Goal: Obtain resource: Obtain resource

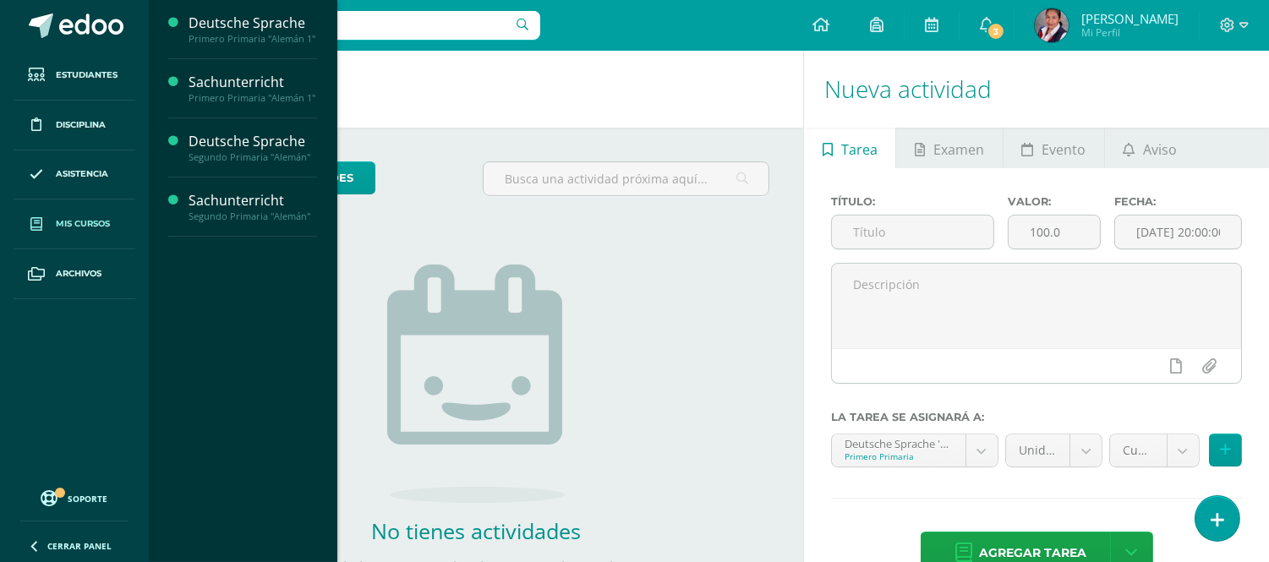
click at [85, 233] on link "Mis cursos" at bounding box center [75, 225] width 122 height 50
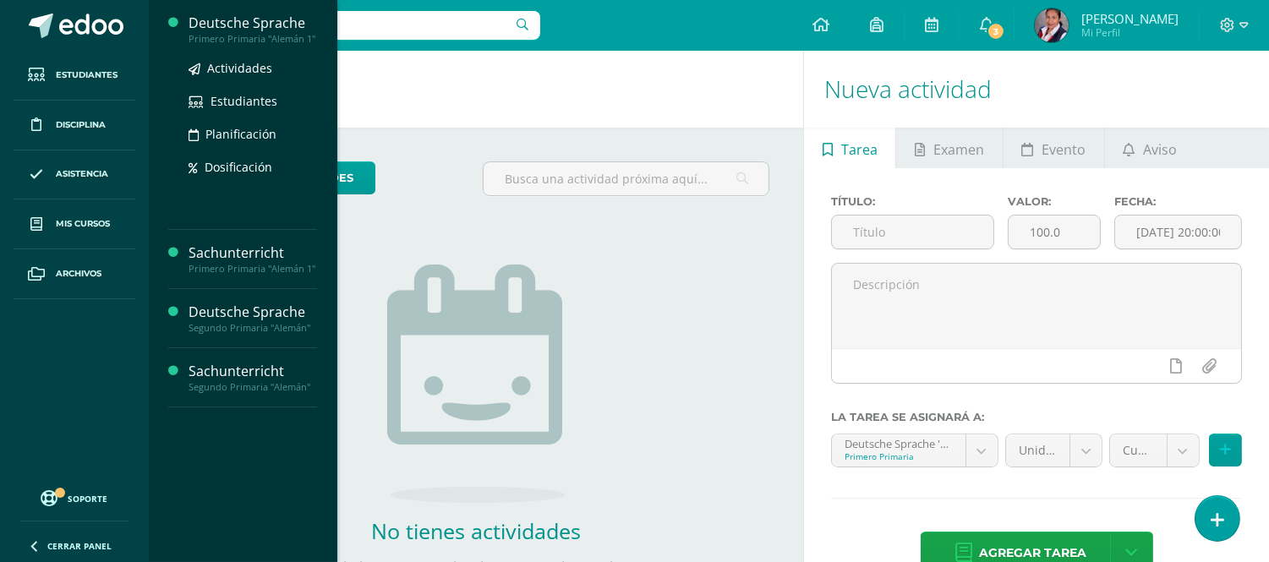
click at [242, 51] on div "Actividades Estudiantes Planificación Dosificación" at bounding box center [253, 130] width 128 height 171
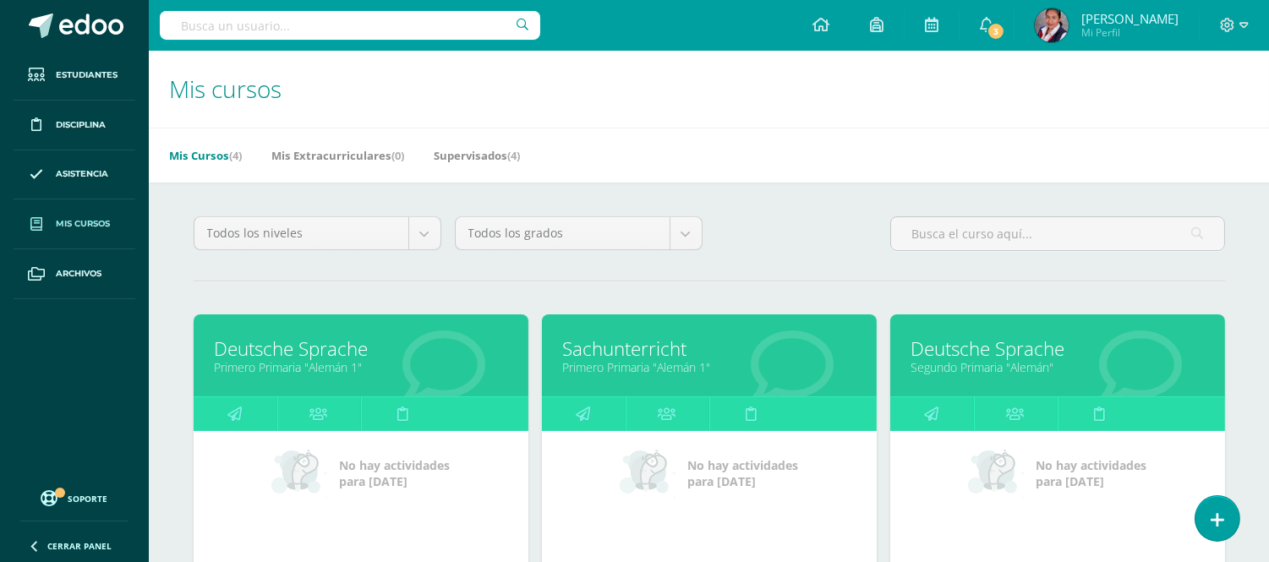
click at [290, 347] on link "Deutsche Sprache" at bounding box center [361, 349] width 292 height 26
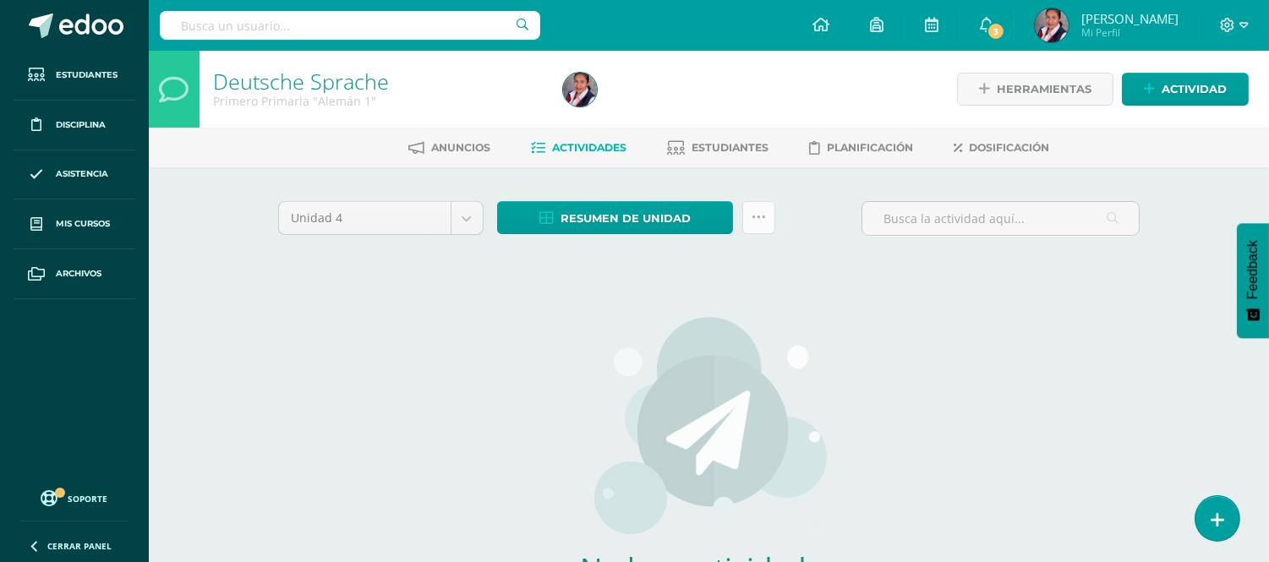
click at [764, 221] on icon at bounding box center [759, 217] width 14 height 14
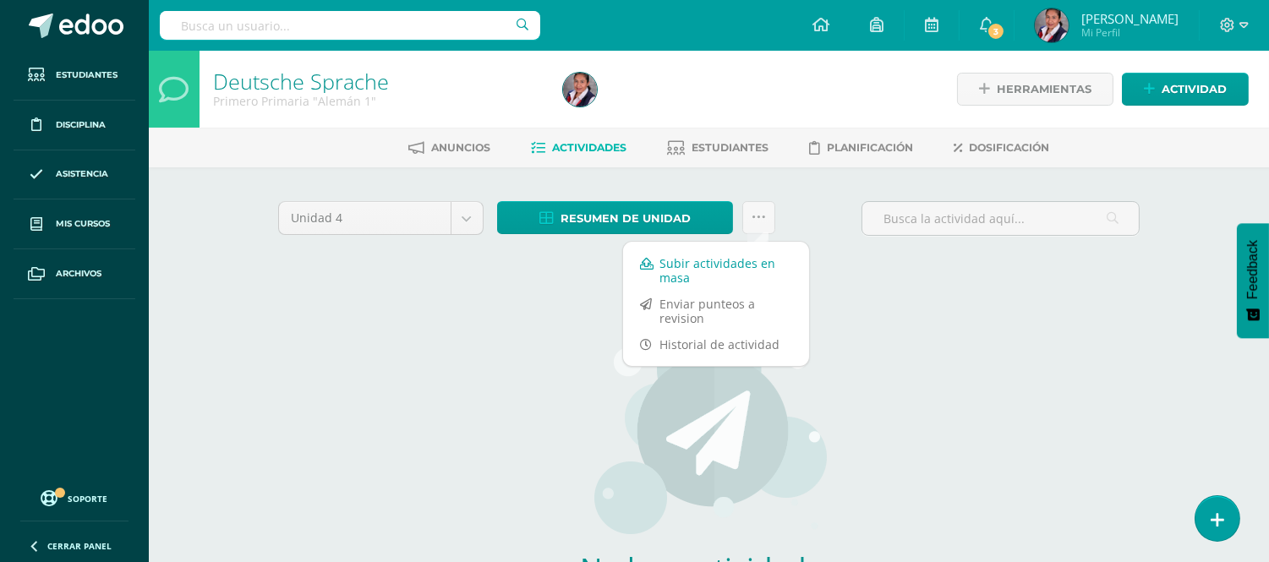
click at [740, 264] on link "Subir actividades en masa" at bounding box center [716, 270] width 186 height 41
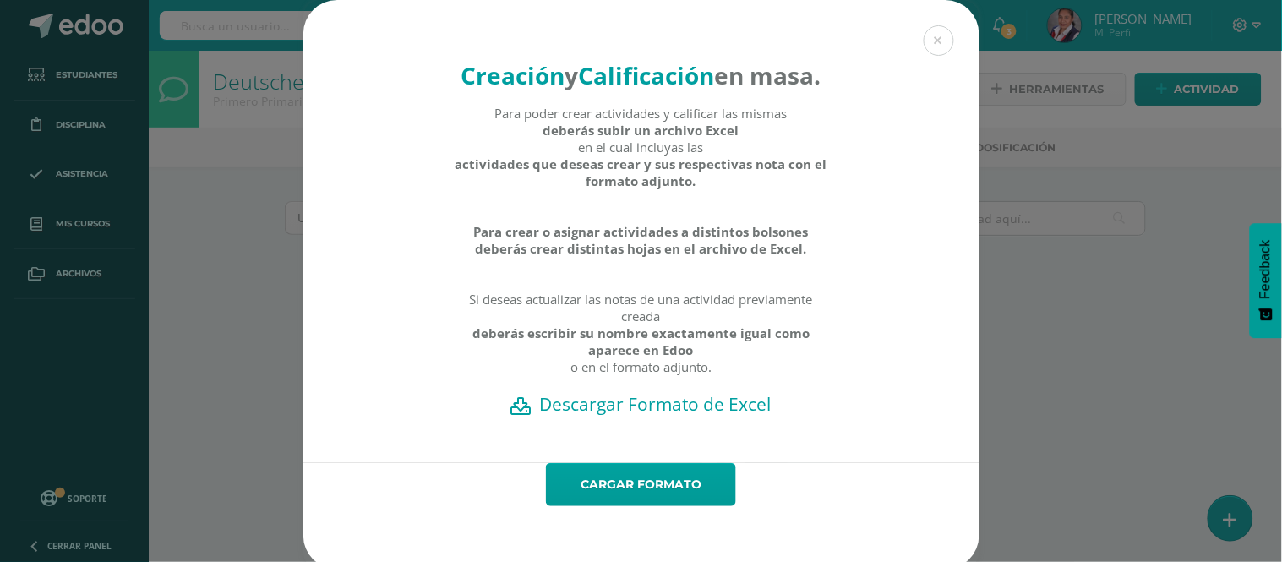
click at [638, 416] on h2 "Descargar Formato de Excel" at bounding box center [641, 404] width 617 height 24
click at [1218, 172] on div "Creación y Calificación en masa. Para poder crear actividades y calificar las m…" at bounding box center [641, 285] width 1269 height 570
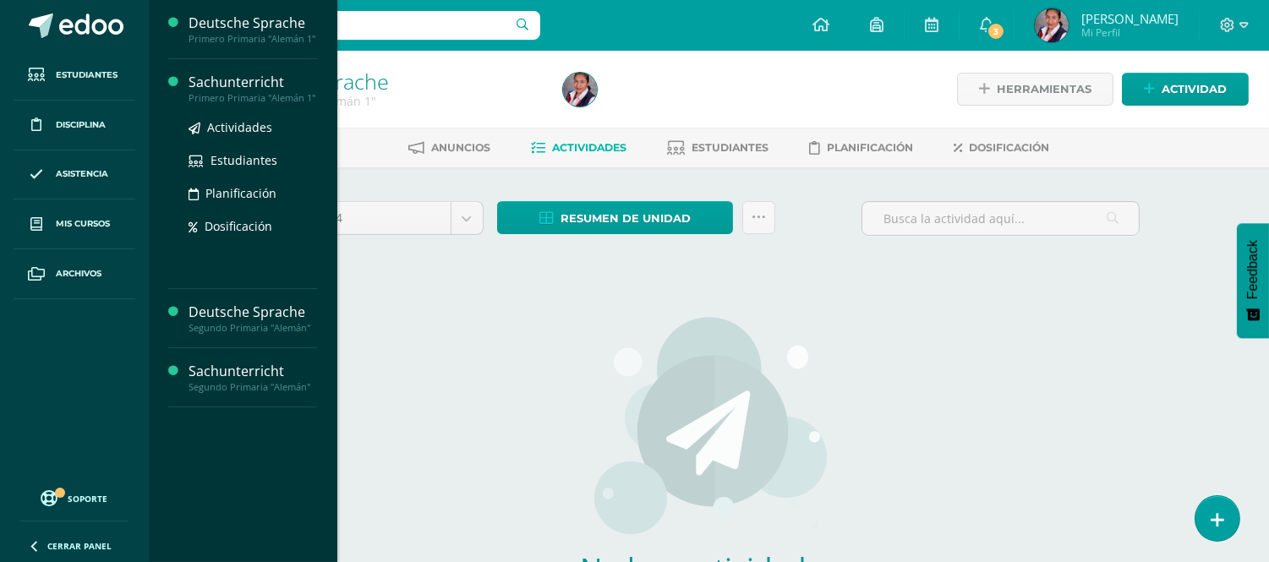
click at [231, 95] on div "Primero Primaria "Alemán 1"" at bounding box center [253, 98] width 128 height 12
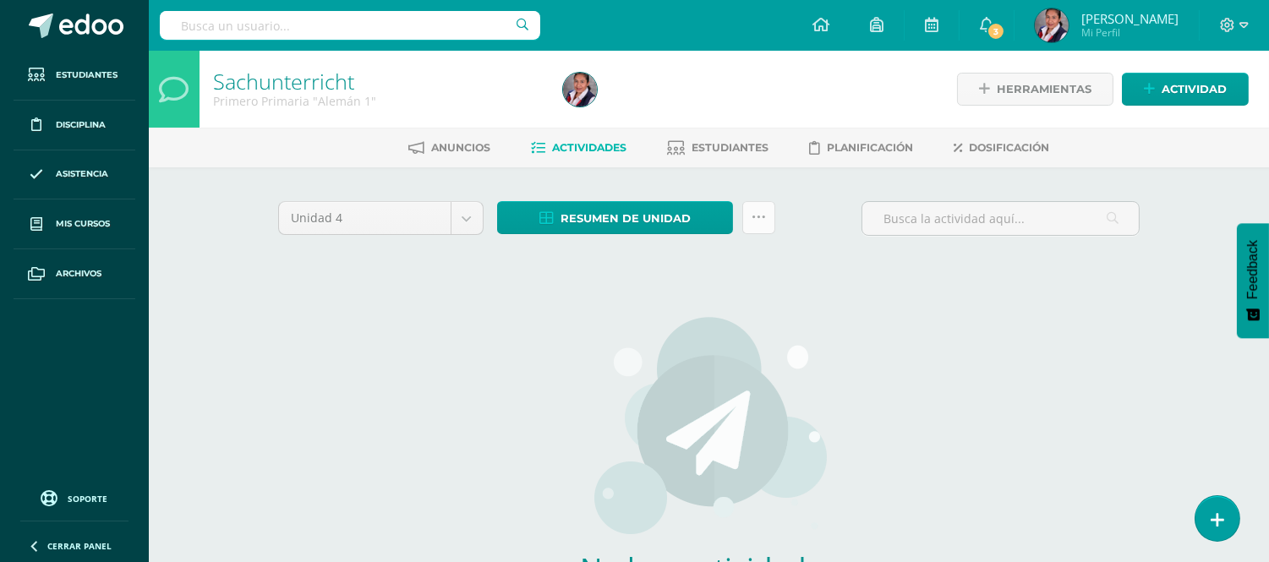
click at [765, 221] on link at bounding box center [758, 217] width 33 height 33
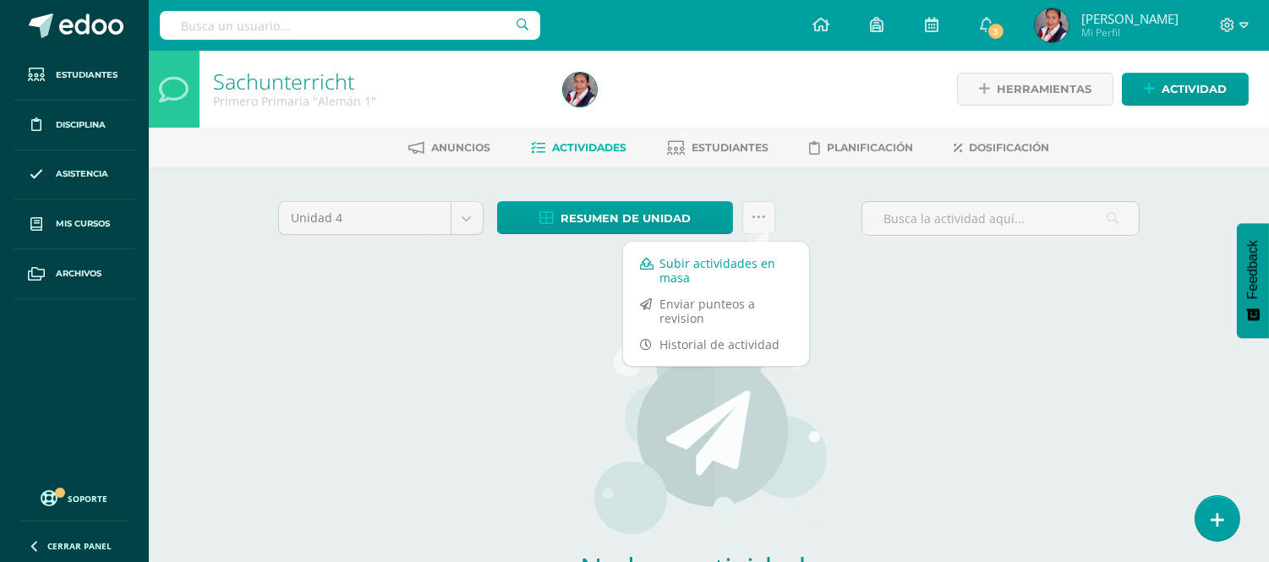
click at [705, 276] on link "Subir actividades en masa" at bounding box center [716, 270] width 186 height 41
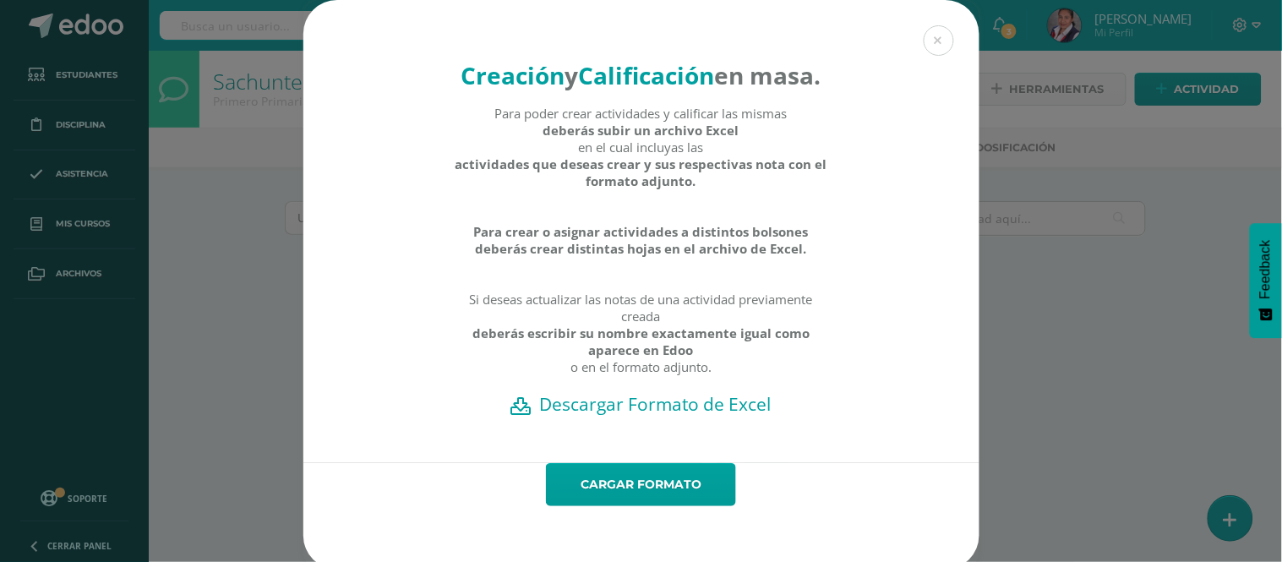
click at [648, 416] on h2 "Descargar Formato de Excel" at bounding box center [641, 404] width 617 height 24
click at [1116, 355] on div "Creación y Calificación en masa. Para poder crear actividades y calificar las m…" at bounding box center [641, 285] width 1269 height 570
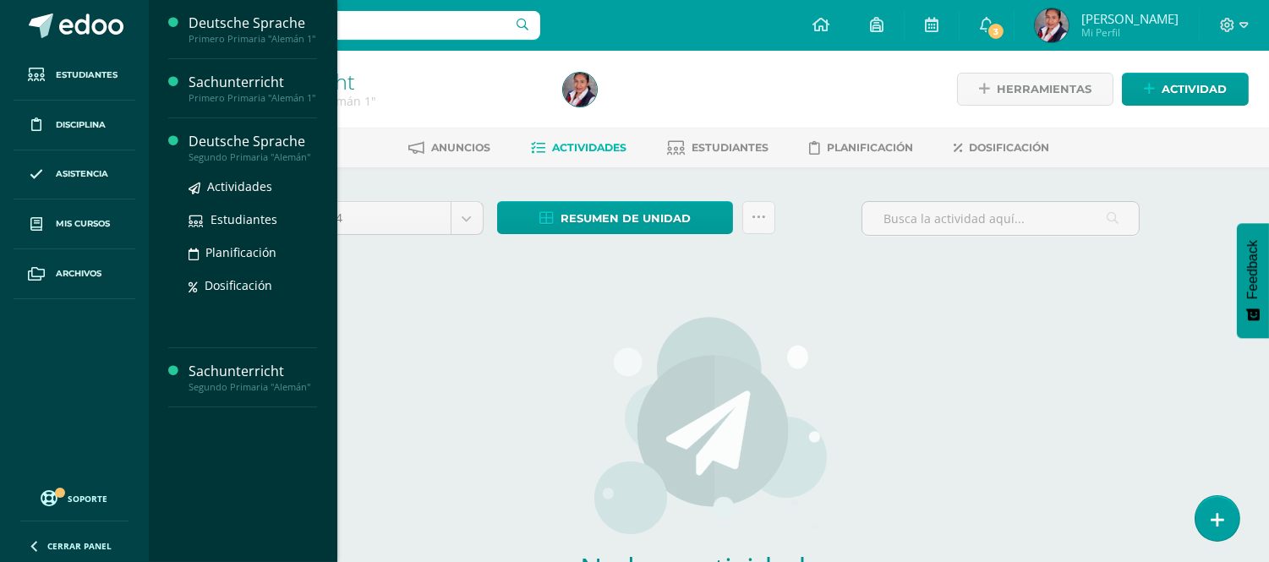
click at [212, 156] on div "Segundo Primaria "Alemán"" at bounding box center [253, 157] width 128 height 12
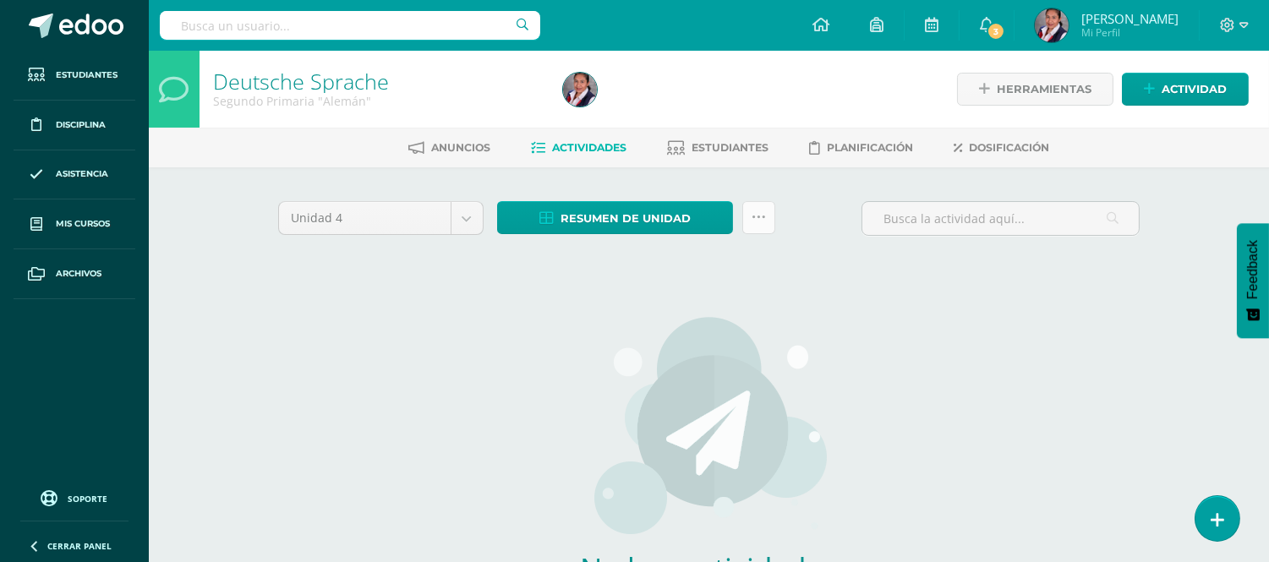
click at [756, 207] on link at bounding box center [758, 217] width 33 height 33
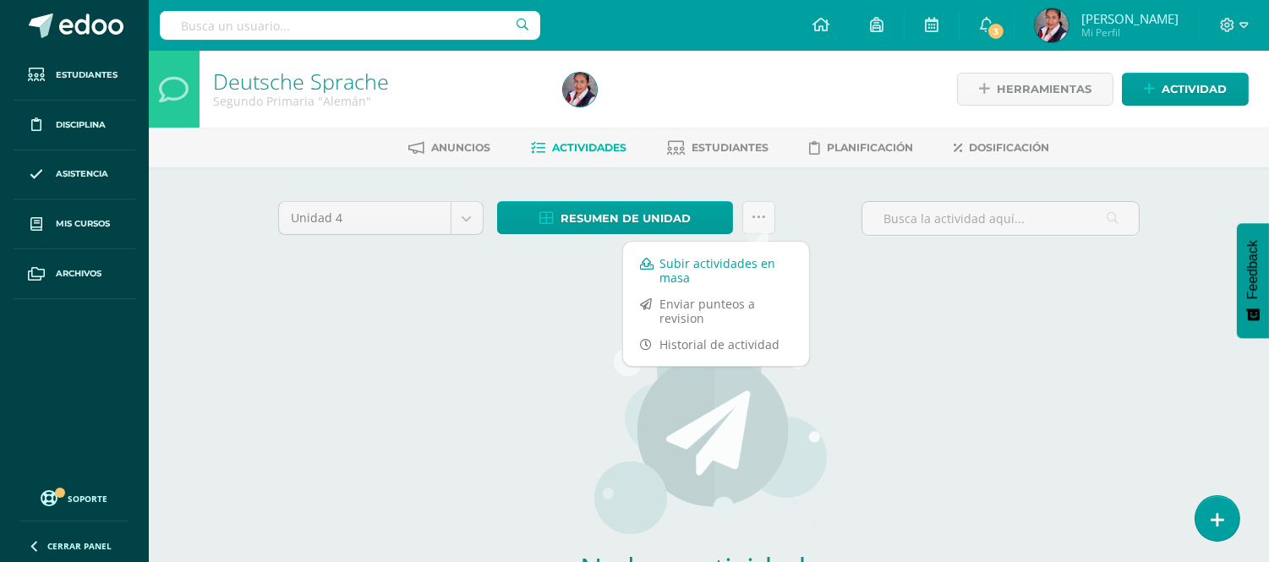
click at [713, 273] on link "Subir actividades en masa" at bounding box center [716, 270] width 186 height 41
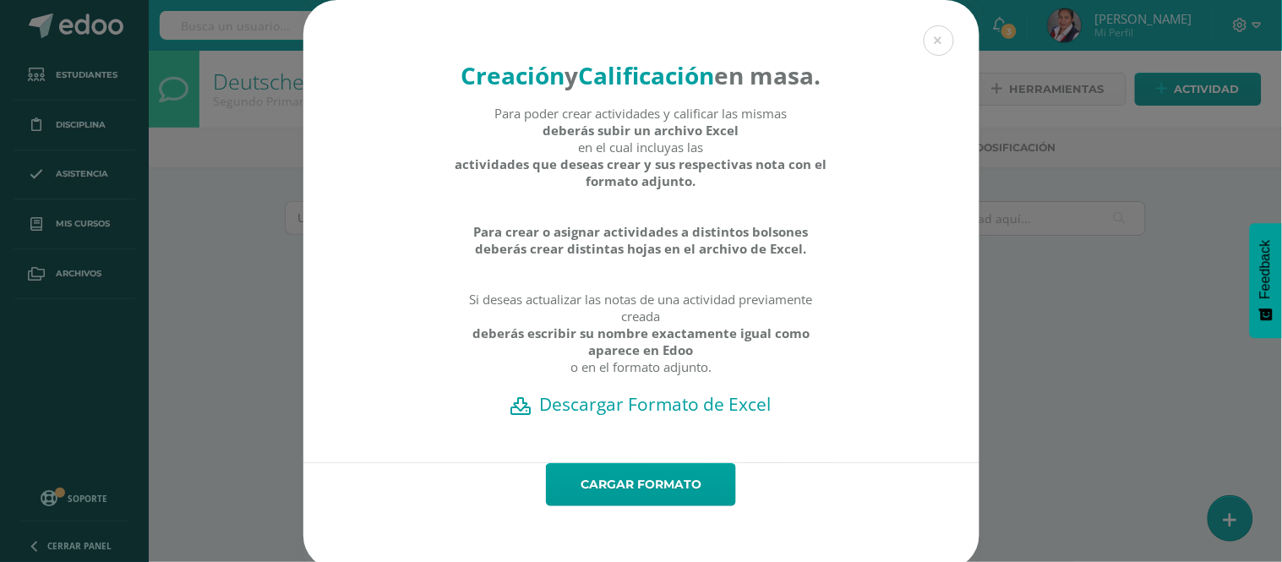
click at [624, 416] on h2 "Descargar Formato de Excel" at bounding box center [641, 404] width 617 height 24
click at [932, 39] on button at bounding box center [939, 40] width 30 height 30
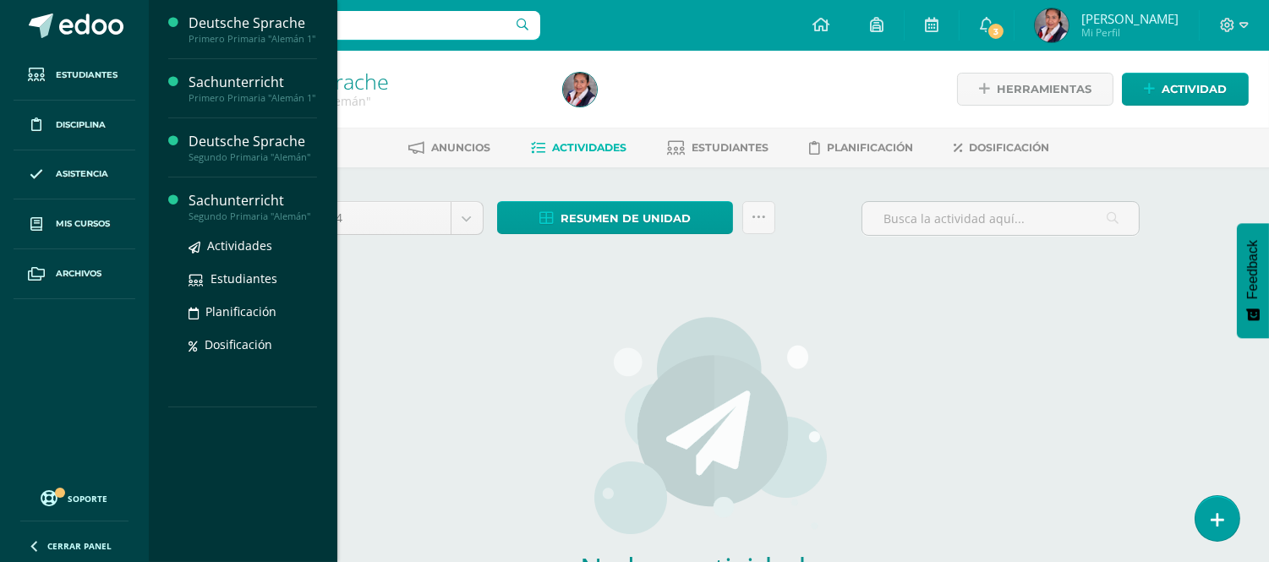
click at [258, 205] on div "Sachunterricht" at bounding box center [253, 200] width 128 height 19
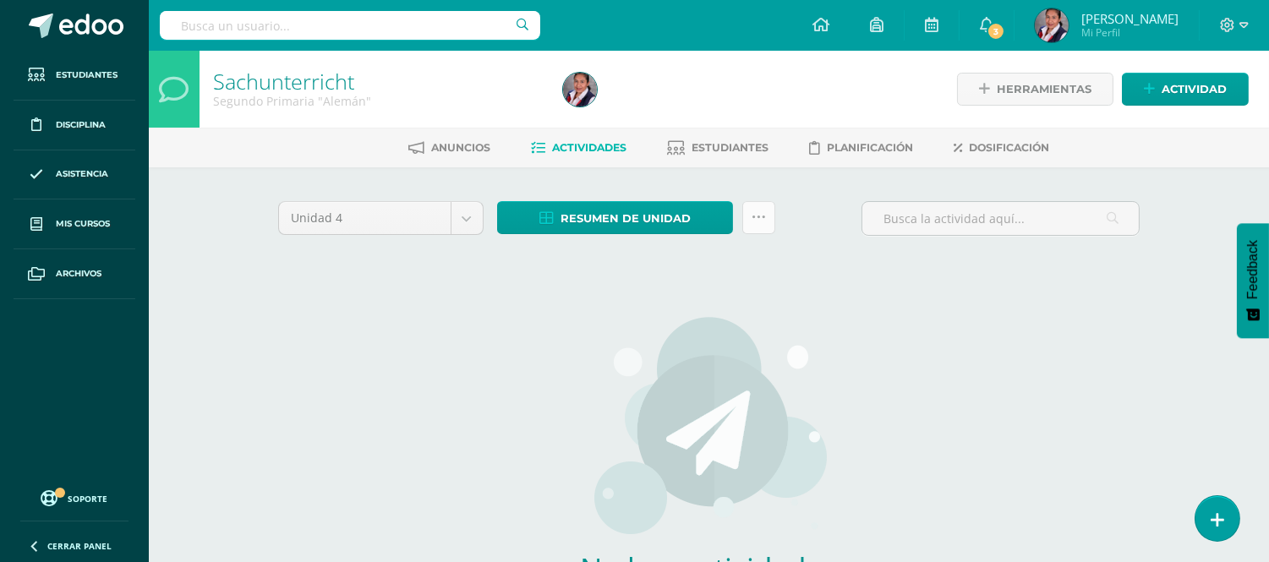
click at [752, 213] on icon at bounding box center [759, 217] width 14 height 14
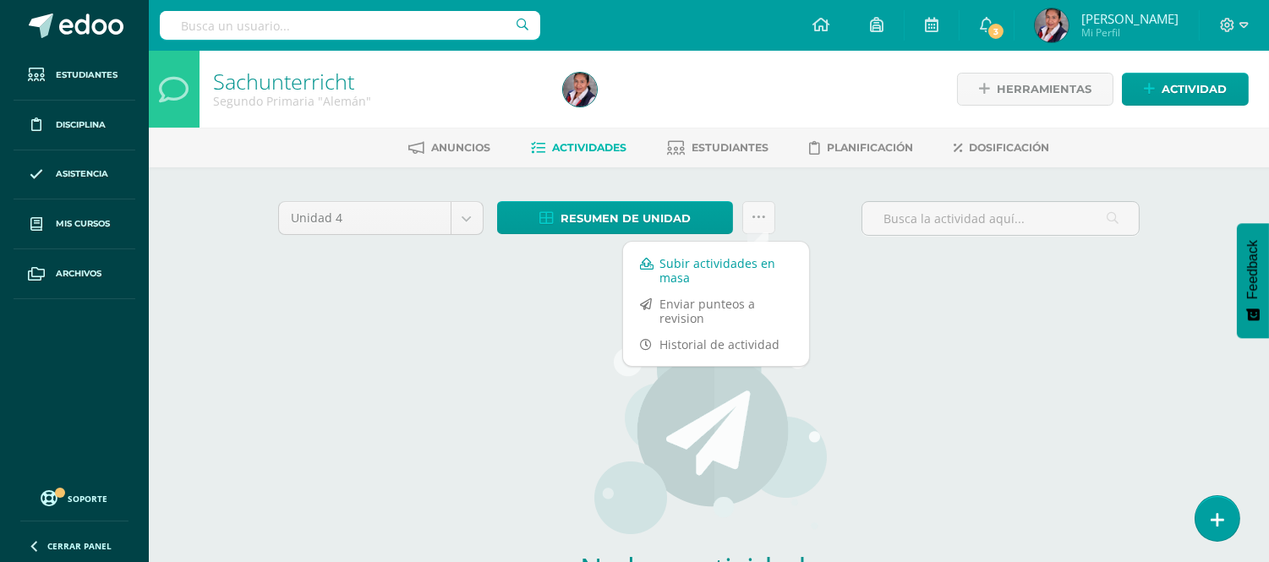
click at [713, 271] on link "Subir actividades en masa" at bounding box center [716, 270] width 186 height 41
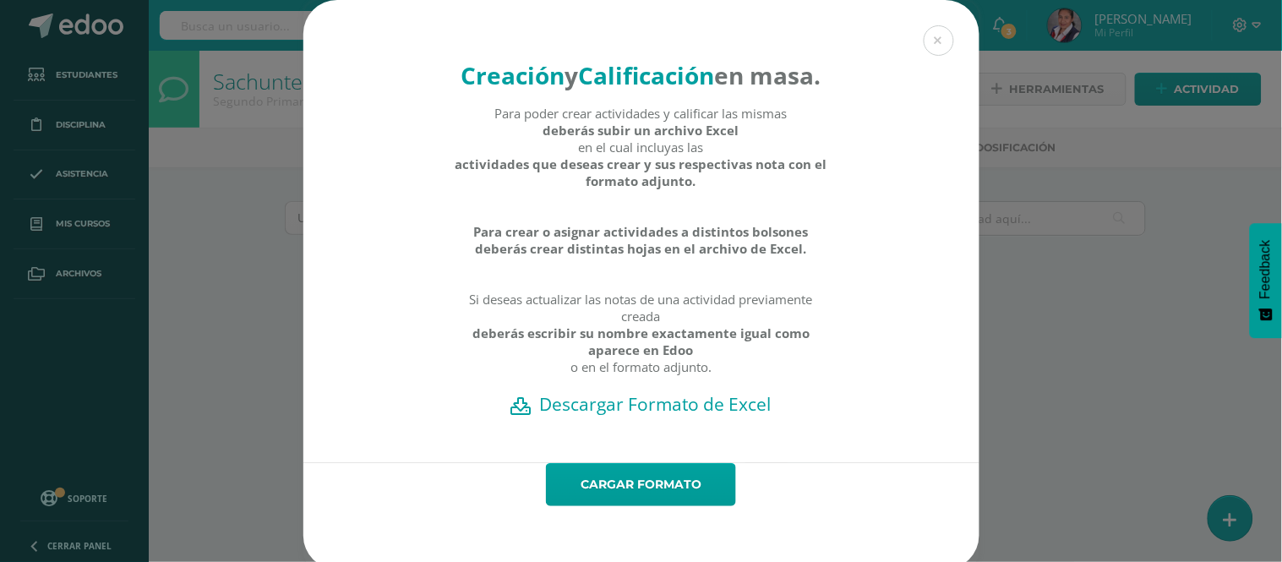
click at [619, 416] on h2 "Descargar Formato de Excel" at bounding box center [641, 404] width 617 height 24
click at [925, 36] on button at bounding box center [939, 40] width 30 height 30
